Goal: Task Accomplishment & Management: Use online tool/utility

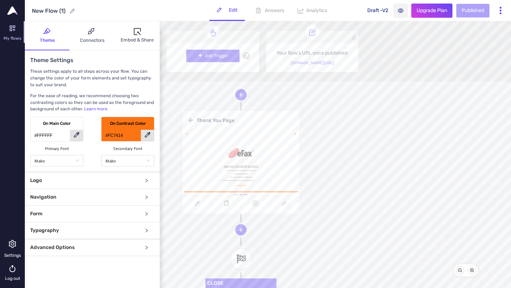
click at [258, 150] on link at bounding box center [241, 163] width 116 height 66
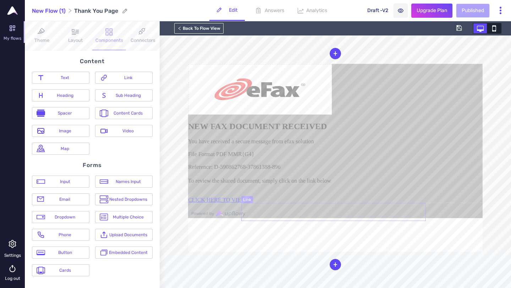
scroll to position [43, 0]
click at [332, 115] on img at bounding box center [260, 89] width 144 height 51
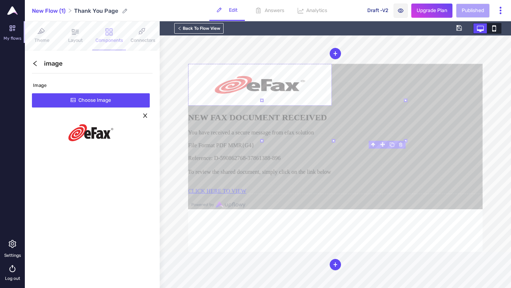
drag, startPoint x: 334, startPoint y: 141, endPoint x: 332, endPoint y: 131, distance: 9.8
click at [332, 131] on div "B I U ⫘ - Select - Country Region City Browser Device Type Form block" at bounding box center [335, 158] width 295 height 188
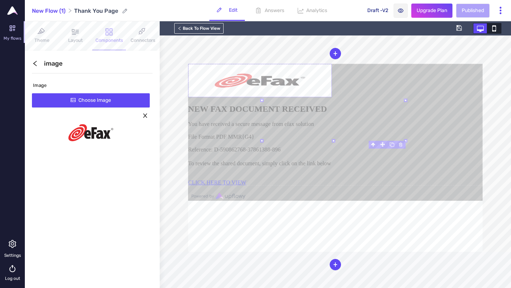
drag, startPoint x: 333, startPoint y: 140, endPoint x: 332, endPoint y: 131, distance: 8.2
click at [332, 131] on div "B I U ⫘ - Select - Country Region City Browser Device Type Image" at bounding box center [335, 158] width 295 height 188
drag, startPoint x: 261, startPoint y: 139, endPoint x: 262, endPoint y: 136, distance: 3.6
click at [262, 136] on div "B I U ⫘ - Select - Country Region City Browser Device Type Form block" at bounding box center [335, 158] width 295 height 188
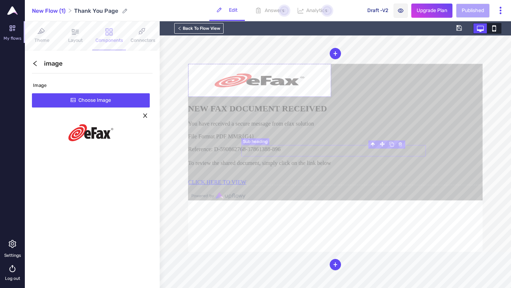
click at [294, 114] on h2 "NEW FAX DOCUMENT RECEIVED" at bounding box center [335, 109] width 295 height 10
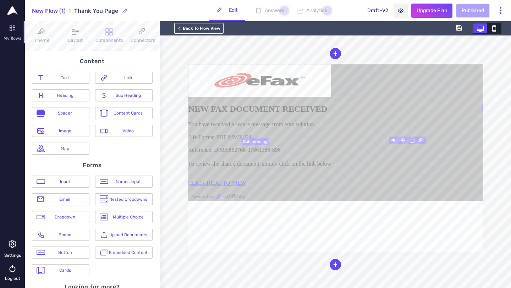
click at [294, 114] on h2 "NEW FAX DOCUMENT RECEIVED" at bounding box center [335, 109] width 295 height 10
click at [320, 114] on h2 "NEW FAX DOCUMENT RECEIVED" at bounding box center [335, 109] width 295 height 10
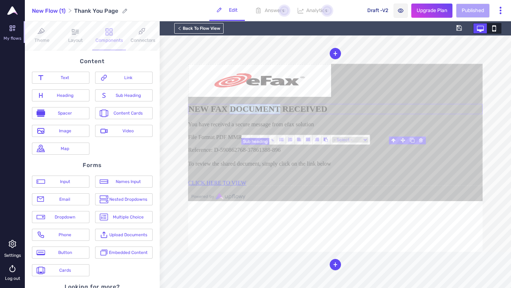
click at [320, 114] on h2 "NEW FAX DOCUMENT RECEIVED" at bounding box center [335, 109] width 295 height 10
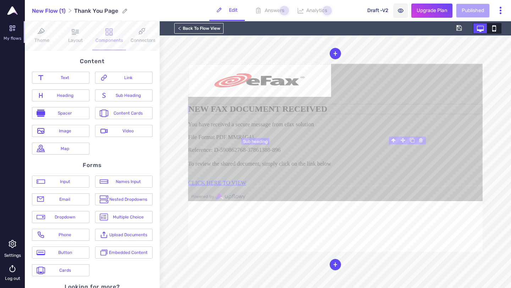
click at [246, 186] on link "CLICK HERE TO VIEW" at bounding box center [217, 183] width 58 height 6
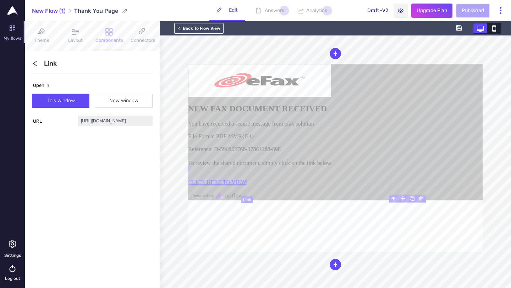
click at [247, 186] on link "CLICK HERE TO VIEW" at bounding box center [217, 176] width 59 height 20
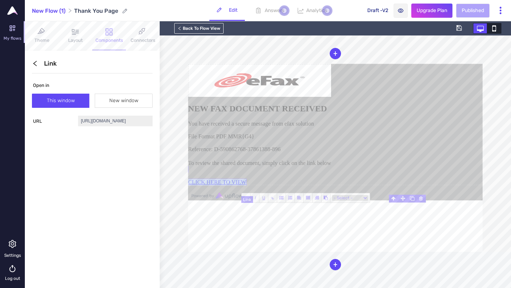
click at [247, 186] on link "CLICK HERE TO VIEW" at bounding box center [217, 176] width 59 height 20
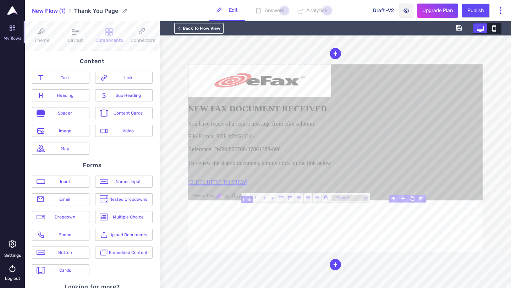
click at [247, 186] on link "CLICK HERE TO VIEW" at bounding box center [217, 176] width 59 height 20
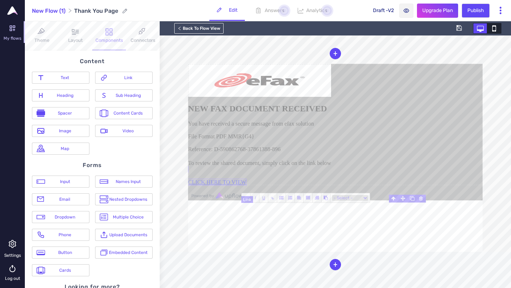
click at [247, 186] on link "CLICK HERE TO VIEW" at bounding box center [217, 176] width 59 height 20
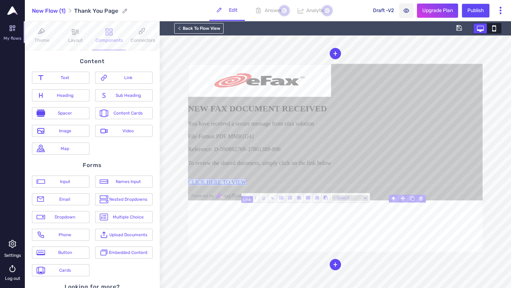
click at [247, 186] on link "CLICK HERE TO VIEW" at bounding box center [217, 176] width 59 height 20
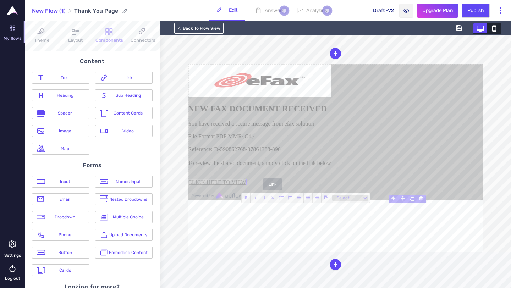
click at [272, 199] on span "⫘" at bounding box center [273, 198] width 6 height 6
click at [273, 199] on span "⫘" at bounding box center [273, 198] width 6 height 6
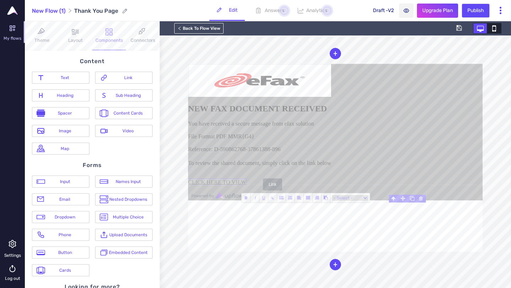
click at [273, 199] on span "⫘" at bounding box center [273, 198] width 6 height 6
click at [247, 186] on link "CLICK HERE TO VIEW" at bounding box center [217, 176] width 59 height 20
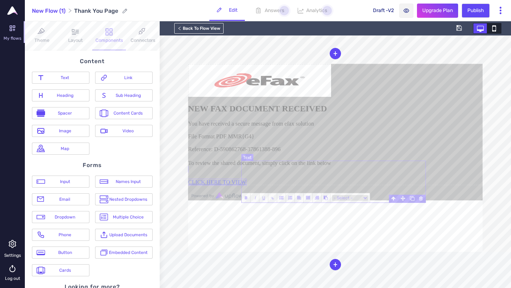
click at [386, 167] on div "You have received a secure message from efax solution File Format PDF MMR{G4} R…" at bounding box center [335, 144] width 295 height 46
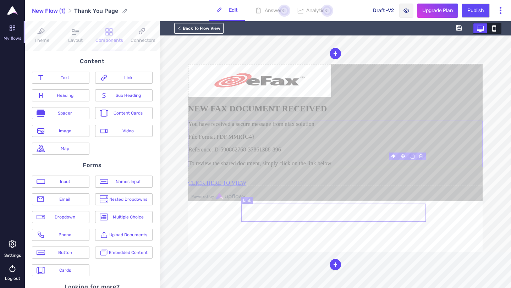
click at [246, 186] on link "CLICK HERE TO VIEW" at bounding box center [217, 183] width 58 height 6
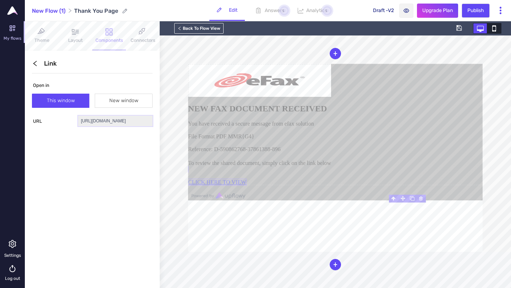
click at [140, 121] on input "[URL][DOMAIN_NAME]" at bounding box center [115, 121] width 75 height 11
paste input "[DOMAIN_NAME][URL]"
type input "[URL][DOMAIN_NAME]"
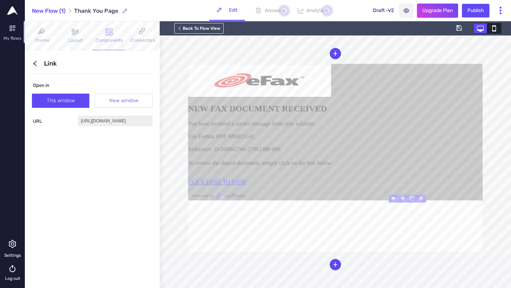
click at [127, 104] on span "New window" at bounding box center [123, 100] width 29 height 13
click at [127, 102] on input "New window" at bounding box center [123, 100] width 57 height 6
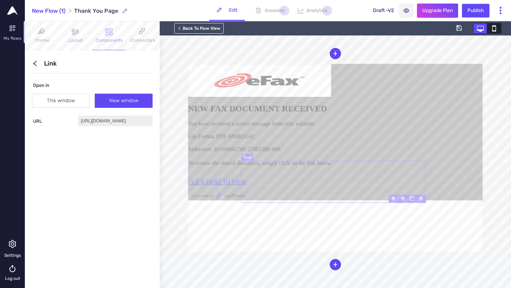
click at [361, 167] on div "You have received a secure message from efax solution File Format PDF MMR{G4} R…" at bounding box center [335, 144] width 295 height 46
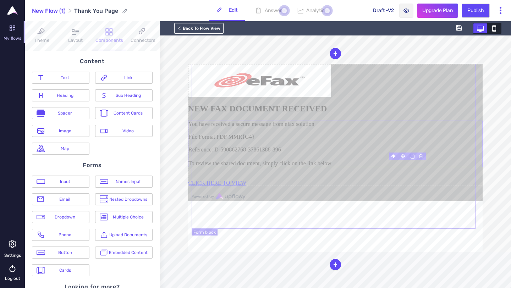
click at [358, 157] on form "NEW FAX DOCUMENT RECEIVED You have received a secure message from efax solution…" at bounding box center [335, 125] width 295 height 123
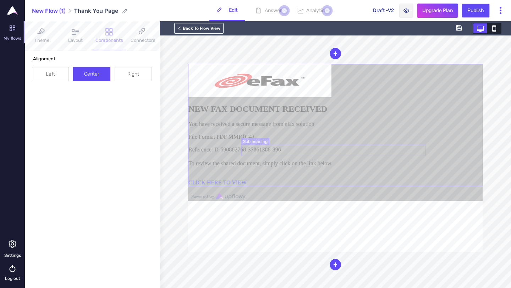
click at [355, 114] on h2 "NEW FAX DOCUMENT RECEIVED" at bounding box center [336, 109] width 294 height 10
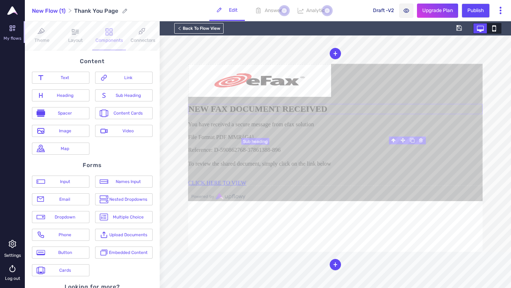
click at [344, 114] on h2 "NEW FAX DOCUMENT RECEIVED" at bounding box center [335, 109] width 295 height 10
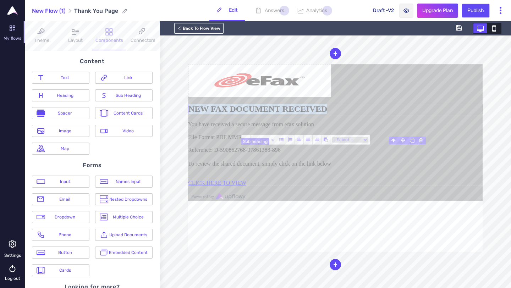
click at [344, 114] on h2 "NEW FAX DOCUMENT RECEIVED" at bounding box center [335, 109] width 295 height 10
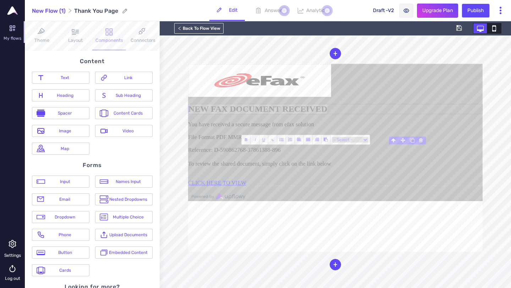
click at [351, 138] on select "- Select - Country Region City Browser Device Type" at bounding box center [350, 140] width 36 height 6
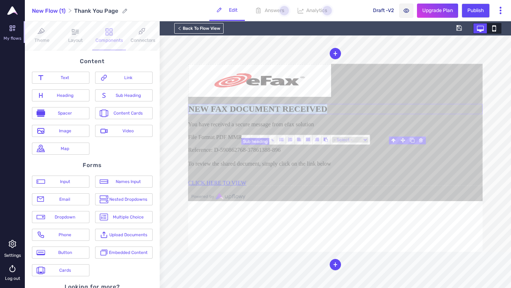
click at [291, 114] on h2 "NEW FAX DOCUMENT RECEIVED" at bounding box center [335, 109] width 295 height 10
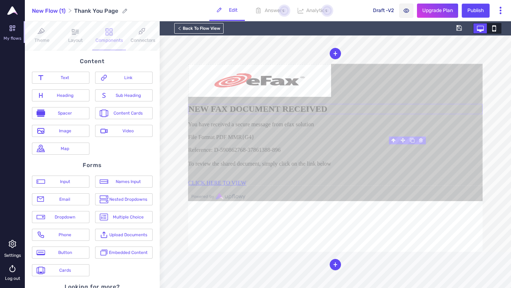
click at [481, 13] on span "Publish" at bounding box center [476, 11] width 17 height 8
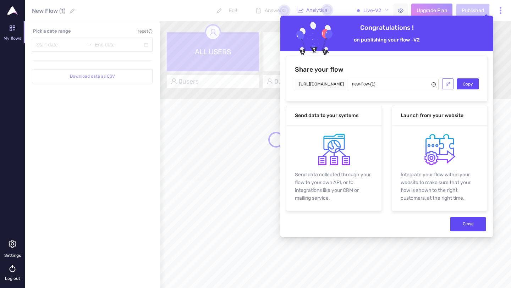
click at [447, 84] on icon "link" at bounding box center [448, 84] width 4 height 4
